Goal: Check status: Check status

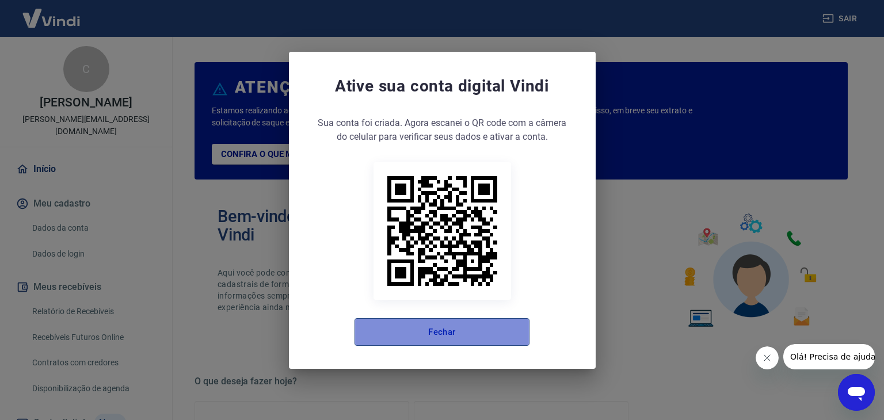
click at [488, 326] on button "Fechar" at bounding box center [441, 332] width 175 height 28
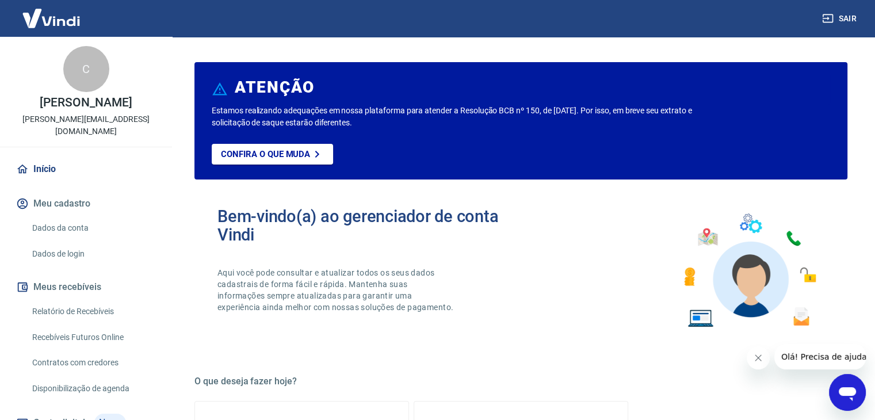
drag, startPoint x: 488, startPoint y: 326, endPoint x: 69, endPoint y: 307, distance: 419.2
click at [69, 307] on link "Relatório de Recebíveis" at bounding box center [93, 312] width 131 height 24
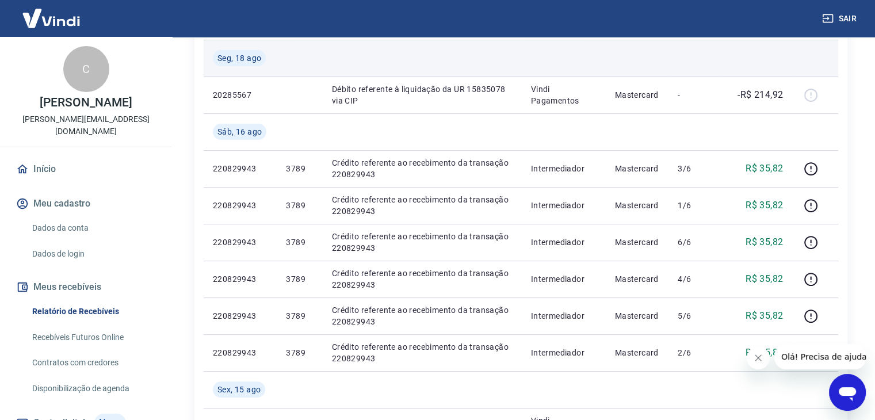
scroll to position [345, 0]
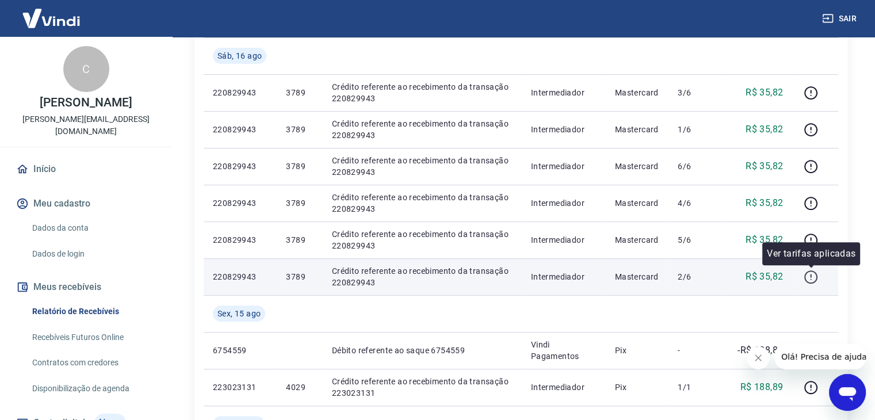
click at [811, 272] on icon "button" at bounding box center [811, 277] width 14 height 14
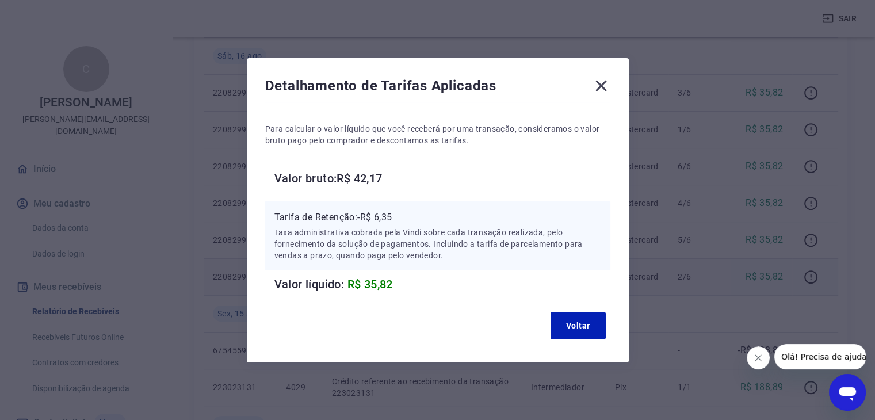
click at [608, 85] on icon at bounding box center [601, 86] width 18 height 18
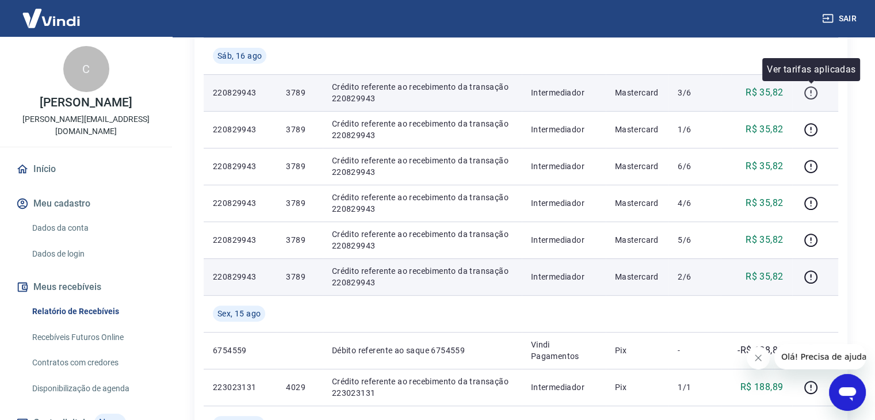
click at [809, 94] on icon "button" at bounding box center [811, 93] width 14 height 14
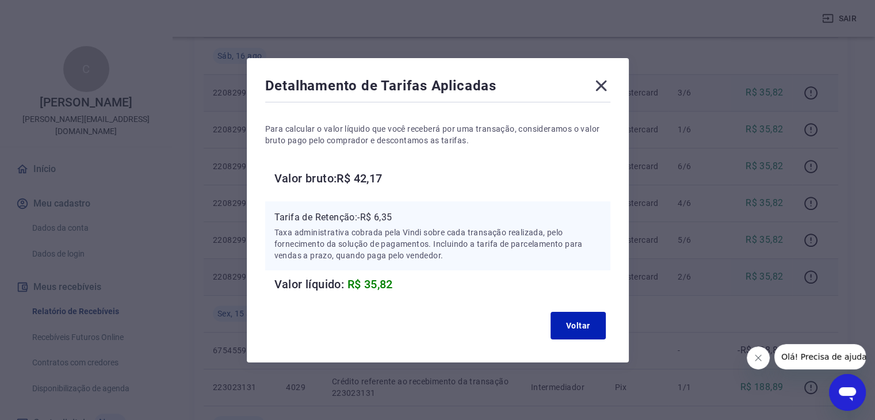
click at [610, 86] on icon at bounding box center [601, 86] width 18 height 18
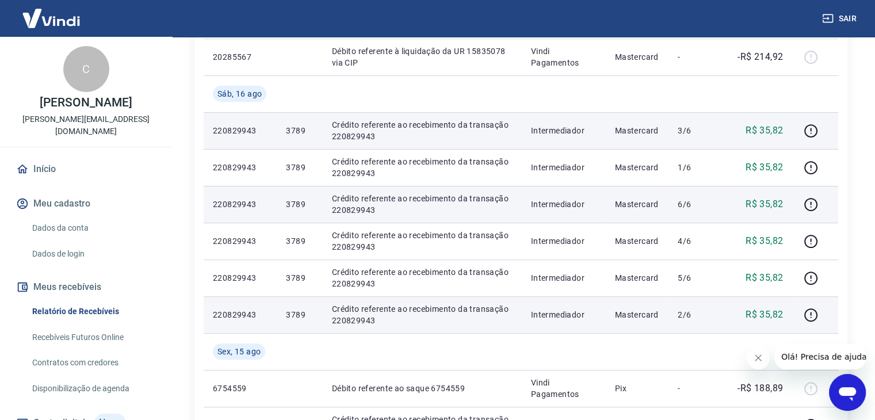
scroll to position [288, 0]
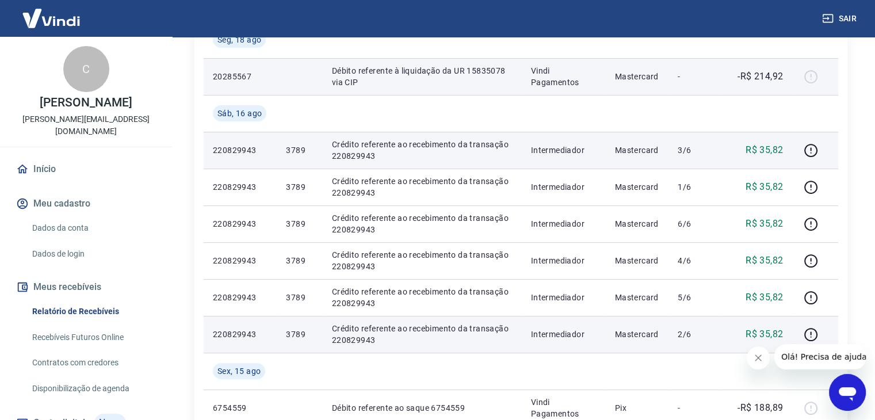
click at [811, 79] on div at bounding box center [815, 76] width 28 height 18
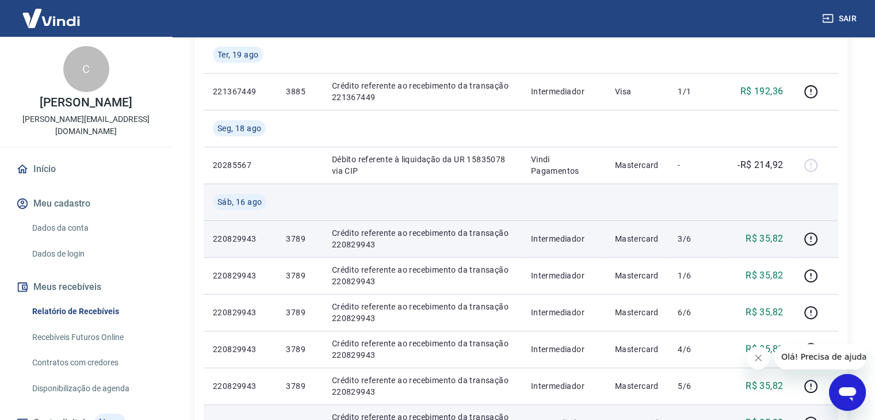
scroll to position [173, 0]
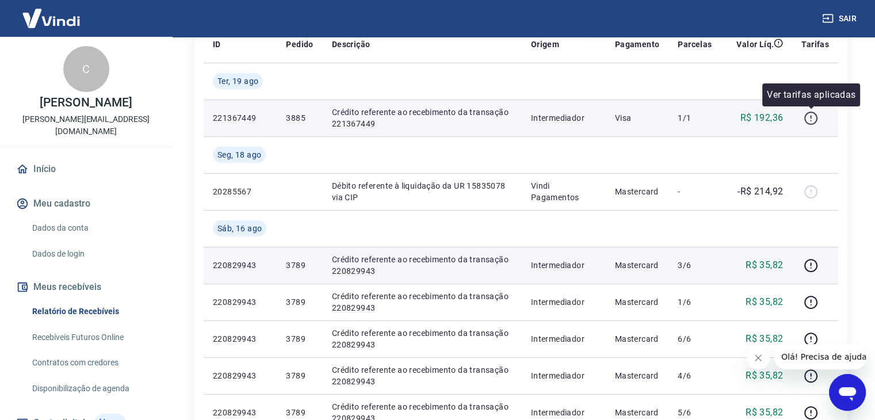
click at [812, 118] on icon "button" at bounding box center [811, 118] width 14 height 14
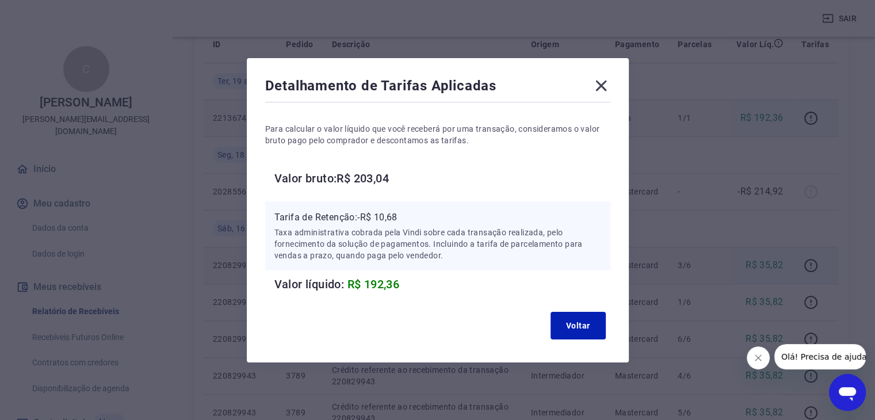
click at [606, 86] on icon at bounding box center [600, 85] width 11 height 11
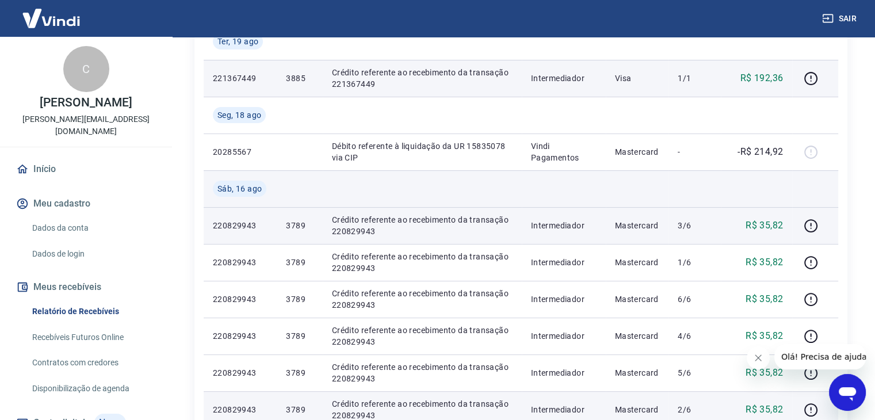
scroll to position [288, 0]
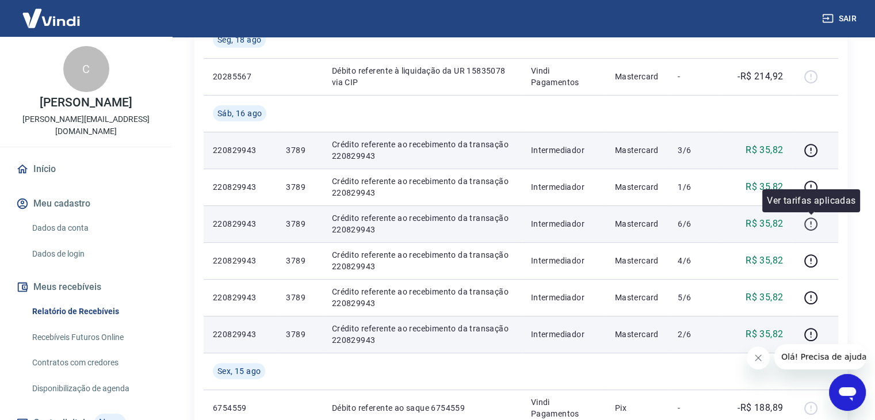
click at [808, 221] on icon "button" at bounding box center [811, 224] width 14 height 14
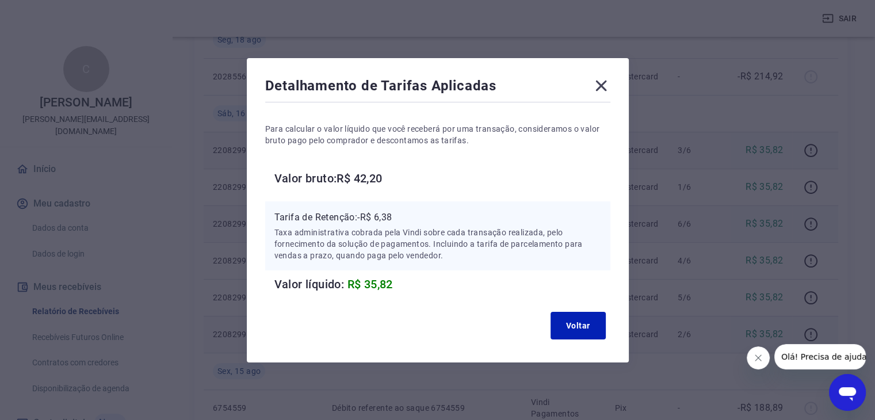
click at [600, 86] on icon at bounding box center [601, 86] width 18 height 18
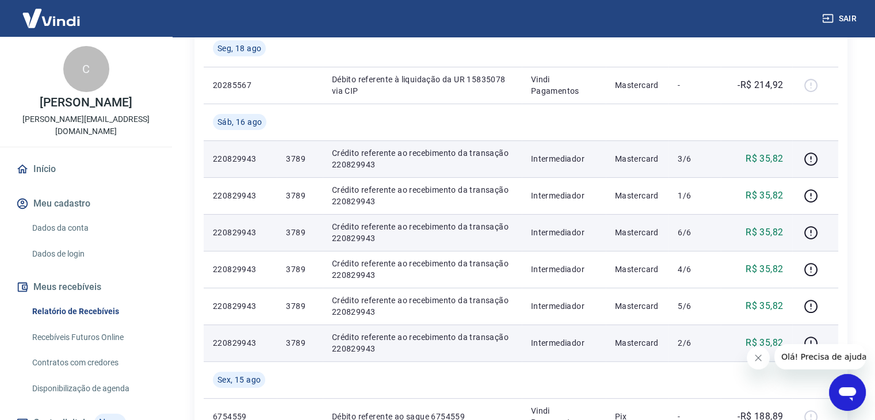
scroll to position [230, 0]
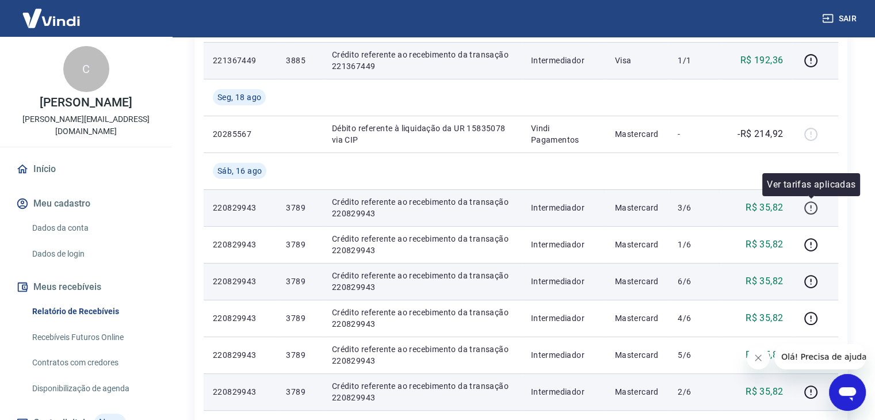
click at [810, 205] on icon "button" at bounding box center [811, 208] width 14 height 14
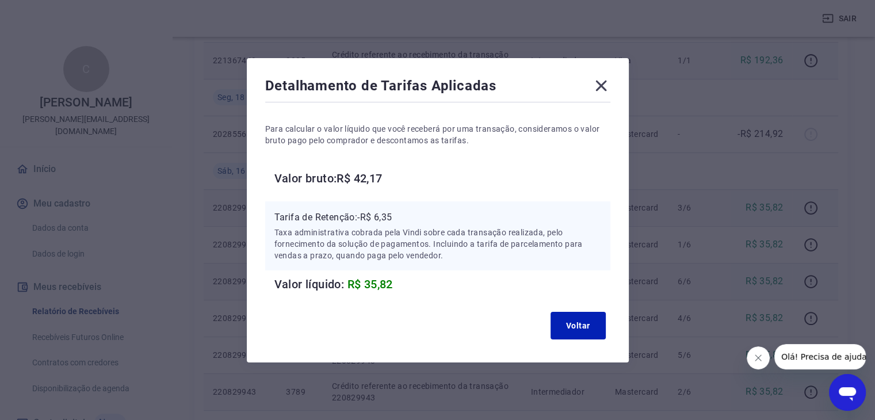
click at [598, 86] on icon at bounding box center [601, 86] width 18 height 18
